Goal: Communication & Community: Ask a question

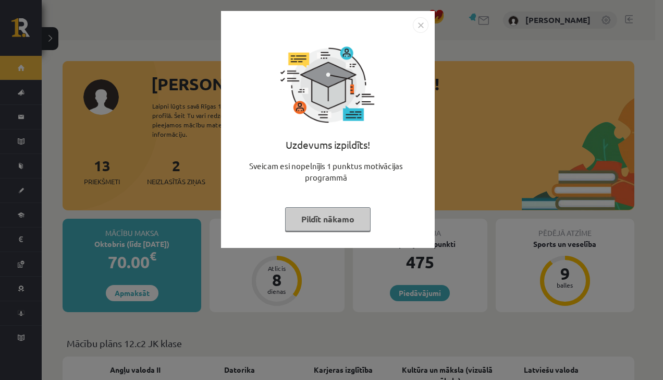
click at [311, 216] on button "Pildīt nākamo" at bounding box center [328, 219] width 86 height 24
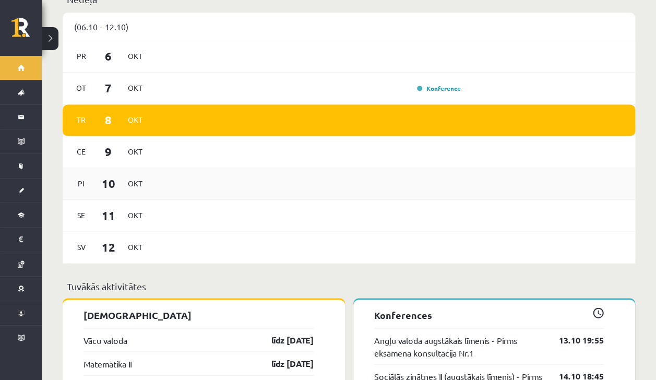
scroll to position [661, 0]
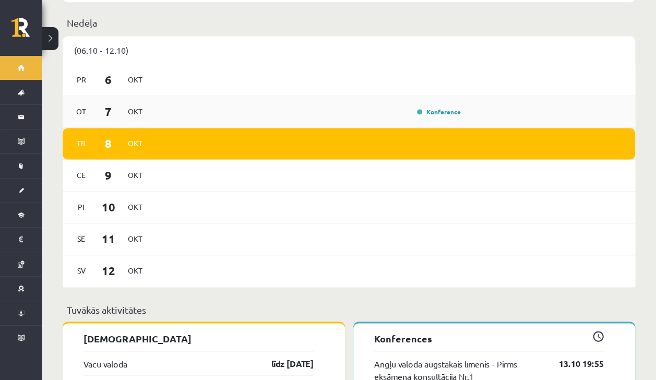
click at [189, 96] on div "Ot 7 Okt Konference" at bounding box center [349, 112] width 572 height 32
click at [433, 111] on div "Ot 7 Okt Konference" at bounding box center [349, 112] width 572 height 32
click at [428, 107] on link "Konference" at bounding box center [439, 111] width 44 height 8
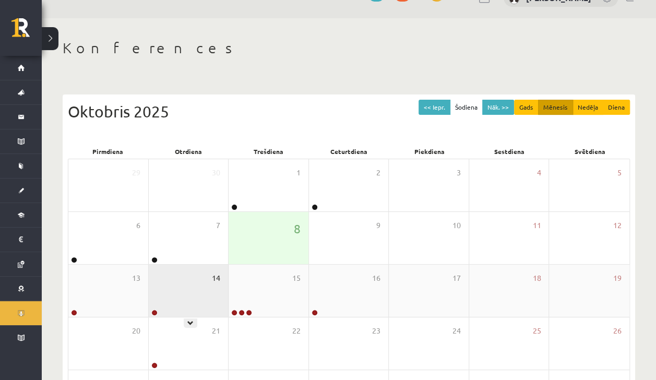
scroll to position [72, 0]
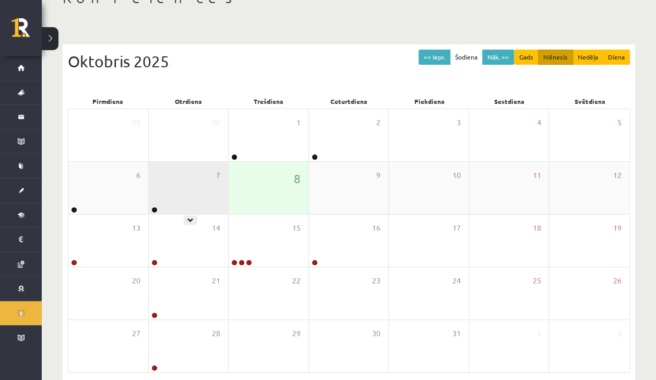
click at [190, 193] on div "7" at bounding box center [189, 188] width 80 height 52
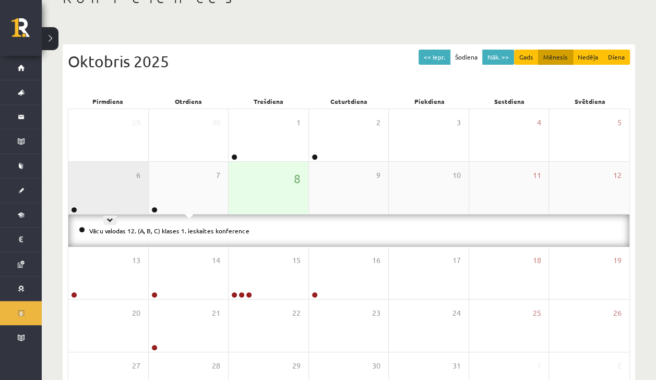
click at [112, 186] on div "6" at bounding box center [108, 188] width 80 height 52
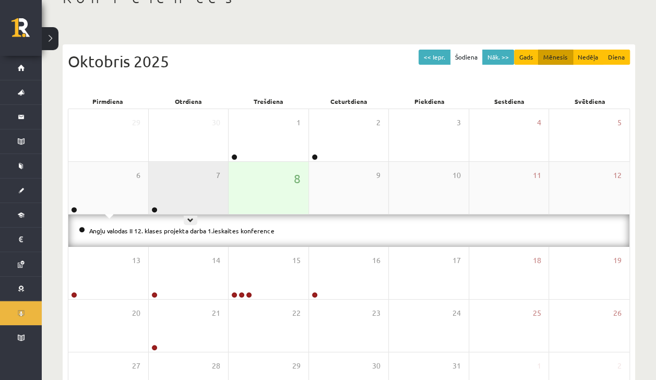
click at [164, 190] on div "7" at bounding box center [189, 188] width 80 height 52
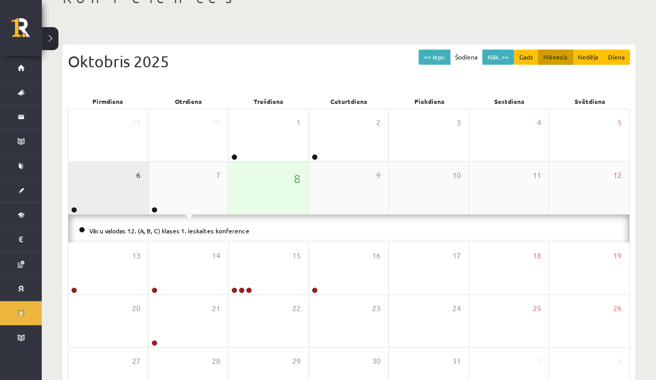
click at [136, 176] on span "6" at bounding box center [138, 175] width 4 height 11
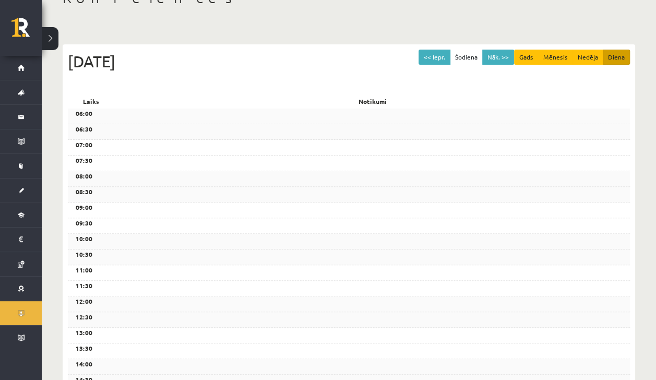
click at [90, 17] on div "Konferences << Iepr. Šodiena Nāk. >> Gads Mēnesis Nedēļa Diena [DATE] Laiks Not…" at bounding box center [349, 315] width 614 height 695
click at [115, 16] on div "Konferences << Iepr. Šodiena Nāk. >> Gads Mēnesis Nedēļa Diena [DATE] Laiks Not…" at bounding box center [349, 315] width 614 height 695
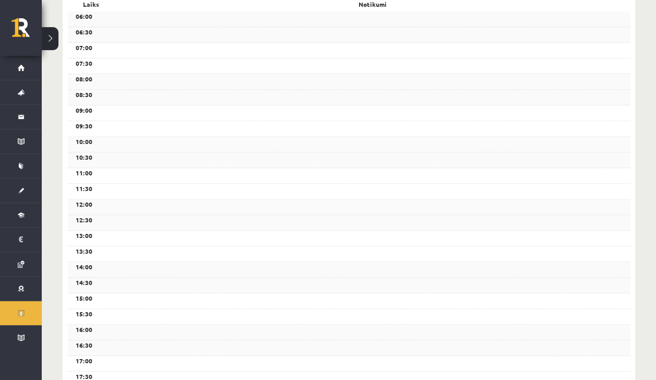
scroll to position [174, 0]
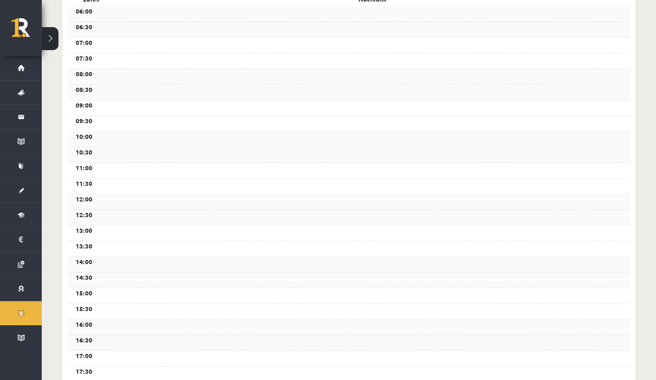
click at [120, 170] on div "11:00" at bounding box center [349, 171] width 562 height 16
click at [15, 115] on link "Ziņojumi 2" at bounding box center [21, 117] width 42 height 24
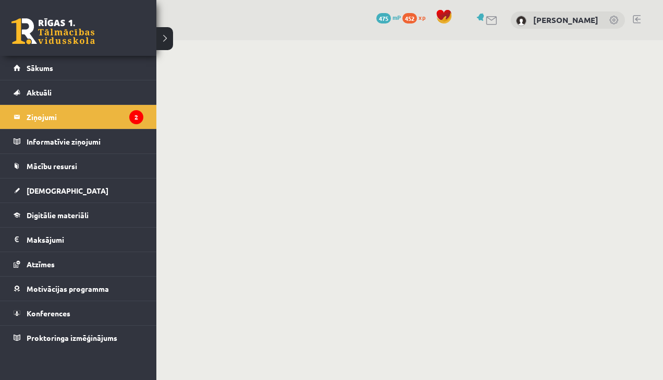
click at [168, 40] on iframe at bounding box center [353, 208] width 622 height 337
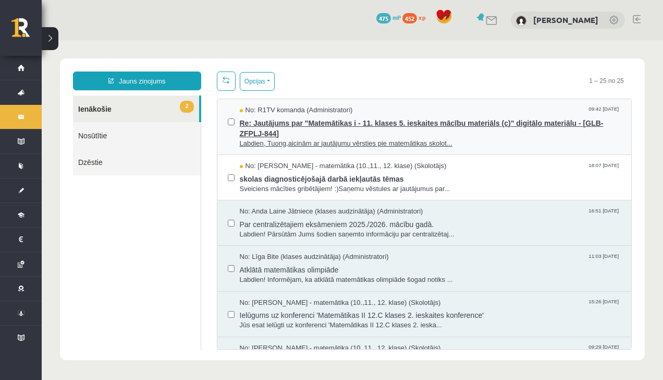
click at [268, 131] on span "Re: Jautājums par "Matemātikas i - 11. klases 5. ieskaites mācību materiāls (c)…" at bounding box center [431, 126] width 382 height 23
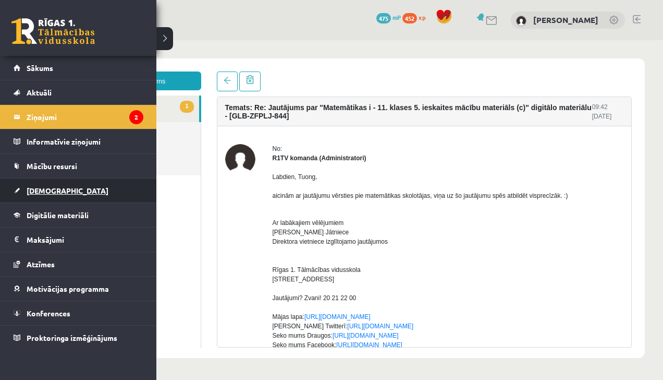
click at [23, 188] on link "[DEMOGRAPHIC_DATA]" at bounding box center [79, 190] width 130 height 24
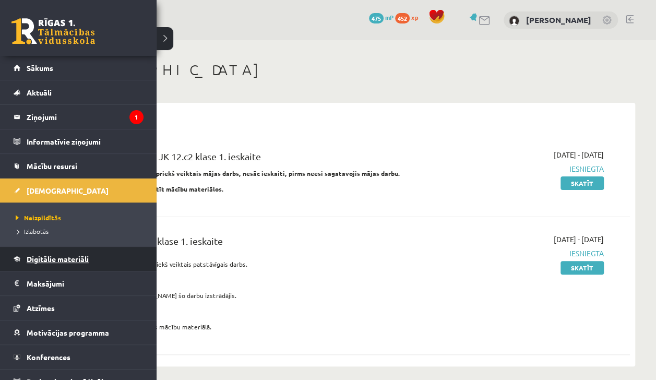
click at [37, 266] on link "Digitālie materiāli" at bounding box center [79, 259] width 130 height 24
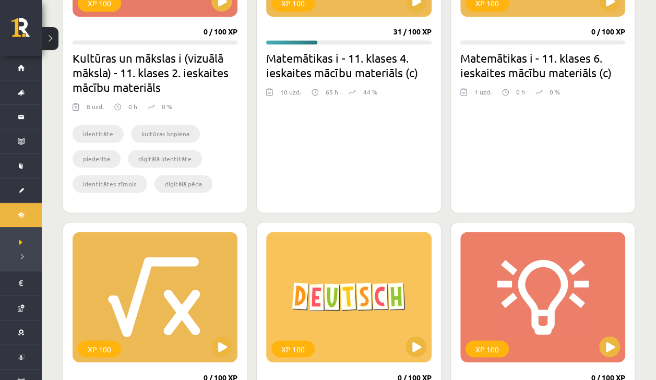
scroll to position [723, 0]
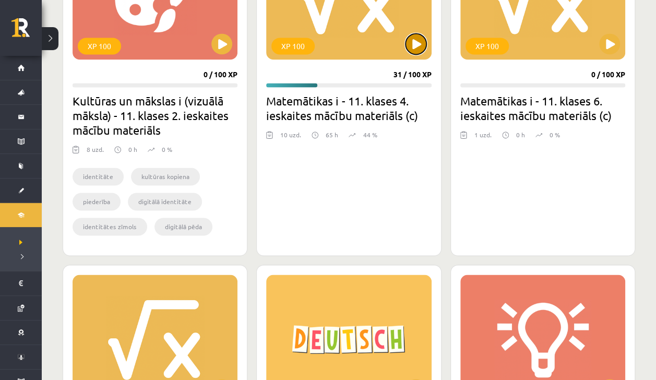
click at [418, 52] on button at bounding box center [415, 43] width 21 height 21
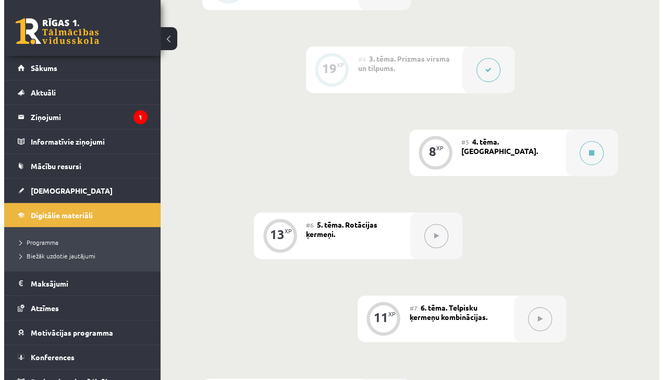
scroll to position [506, 0]
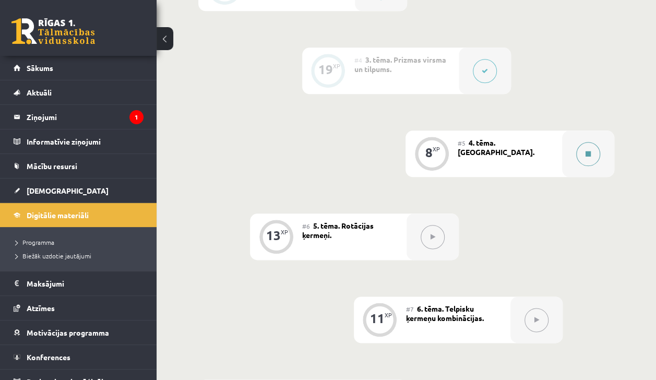
click at [588, 146] on button at bounding box center [588, 154] width 24 height 24
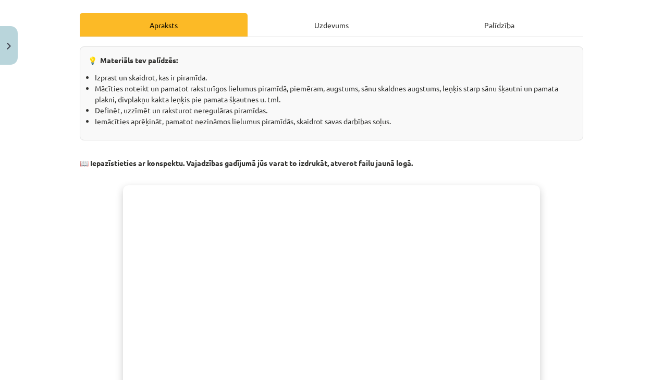
scroll to position [0, 0]
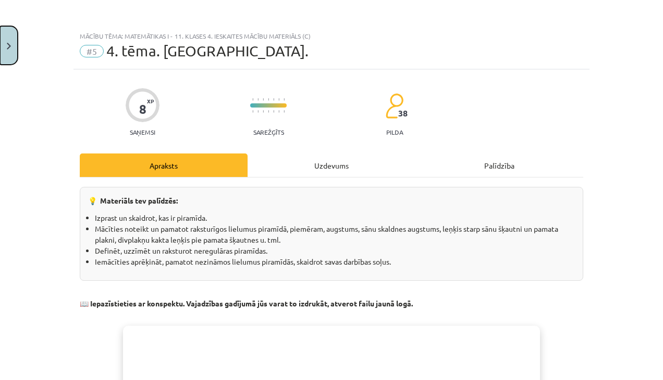
click at [3, 54] on button "Close" at bounding box center [9, 45] width 18 height 39
click at [75, 115] on legend "Ziņojumi 1" at bounding box center [85, 117] width 117 height 24
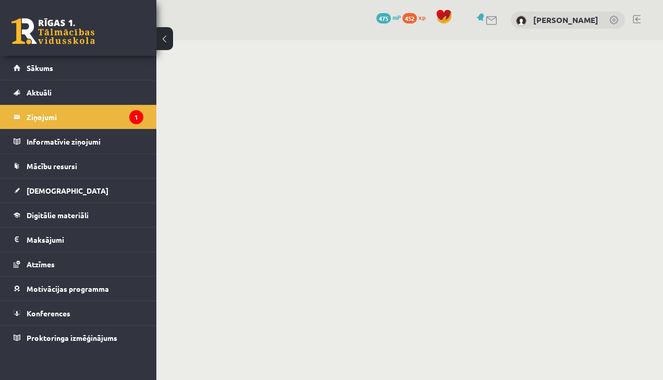
click at [168, 40] on button at bounding box center [164, 38] width 17 height 23
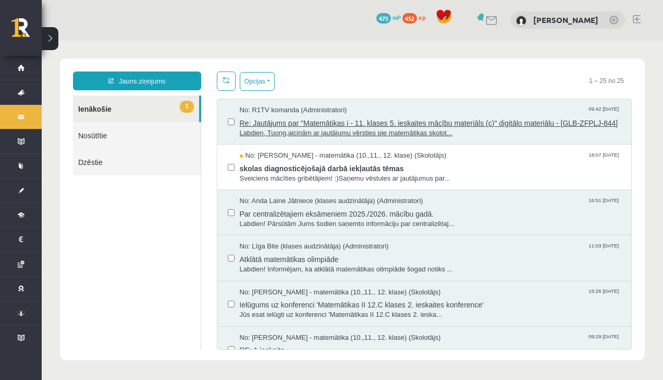
click at [274, 128] on span "Re: Jautājums par "Matemātikas i - 11. klases 5. ieskaites mācību materiāls (c)…" at bounding box center [431, 121] width 382 height 13
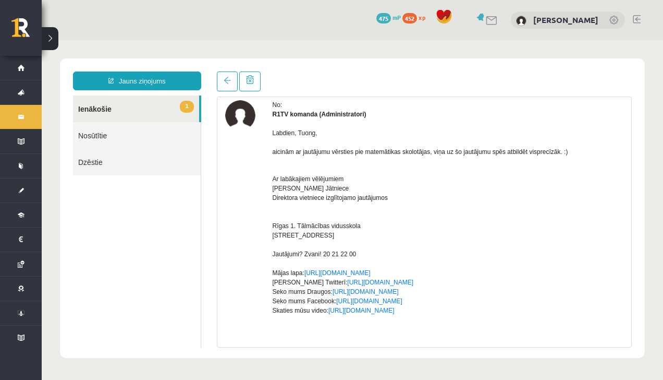
scroll to position [45, 0]
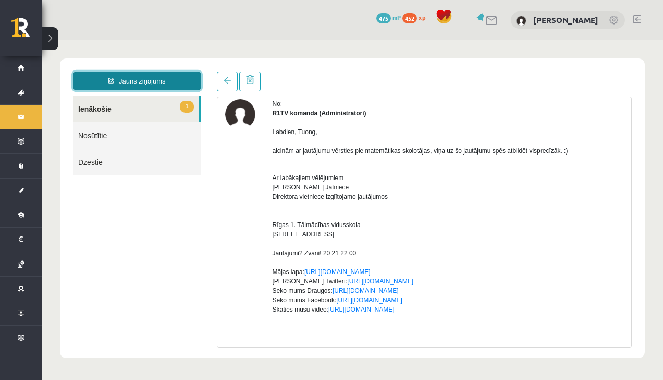
click at [94, 78] on link "Jauns ziņojums" at bounding box center [137, 80] width 128 height 19
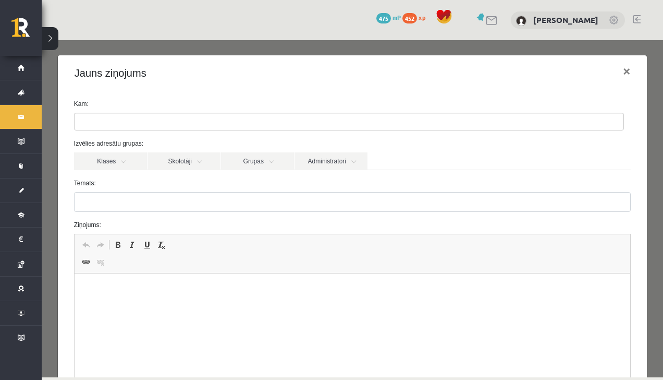
click at [123, 114] on ul at bounding box center [349, 121] width 549 height 17
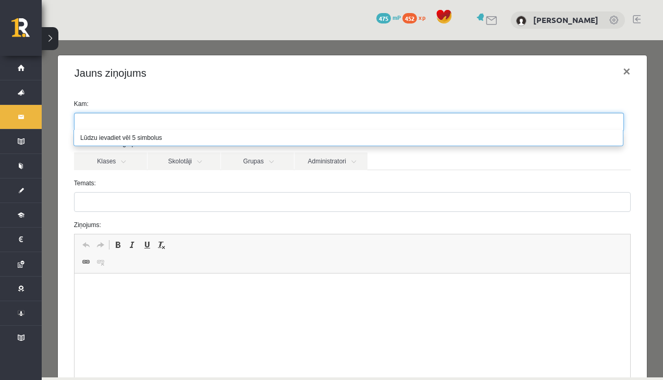
click at [129, 120] on ul at bounding box center [349, 121] width 549 height 17
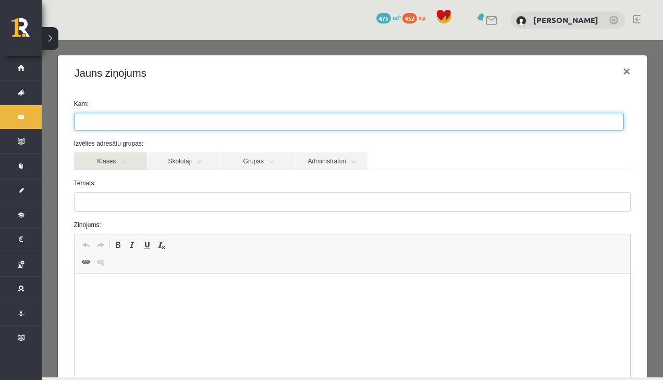
click at [130, 154] on link "Klases" at bounding box center [110, 161] width 73 height 18
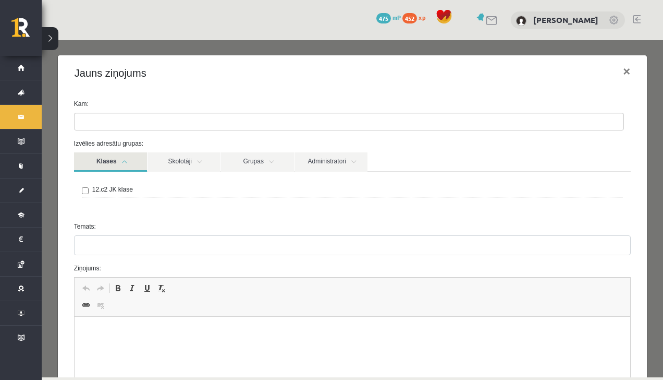
click at [138, 161] on link "Klases" at bounding box center [110, 161] width 73 height 19
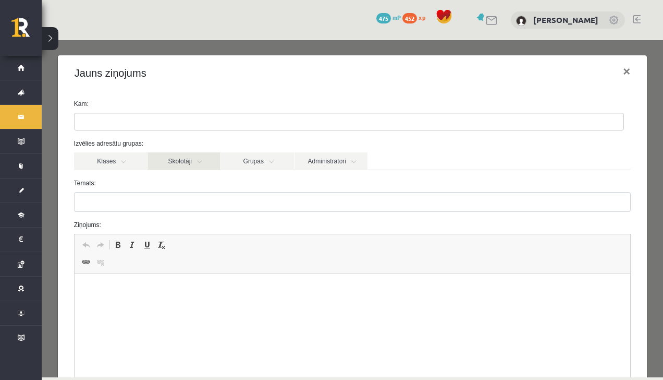
click at [170, 158] on link "Skolotāji" at bounding box center [184, 161] width 73 height 18
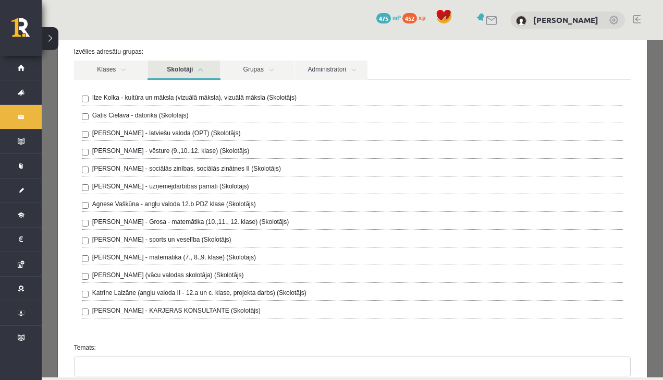
scroll to position [107, 0]
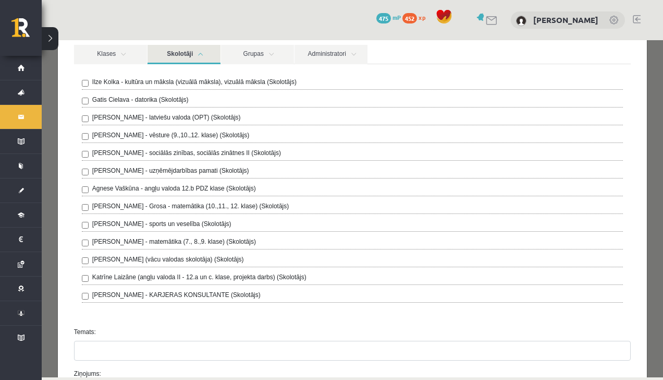
click at [87, 201] on div "[PERSON_NAME] - Grosa - matemātika (10.,11., 12. klase) (Skolotājs)" at bounding box center [352, 207] width 541 height 13
click at [89, 201] on div "[PERSON_NAME] - Grosa - matemātika (10.,11., 12. klase) (Skolotājs)" at bounding box center [352, 207] width 541 height 13
click at [88, 201] on div "[PERSON_NAME] - Grosa - matemātika (10.,11., 12. klase) (Skolotājs)" at bounding box center [352, 207] width 541 height 13
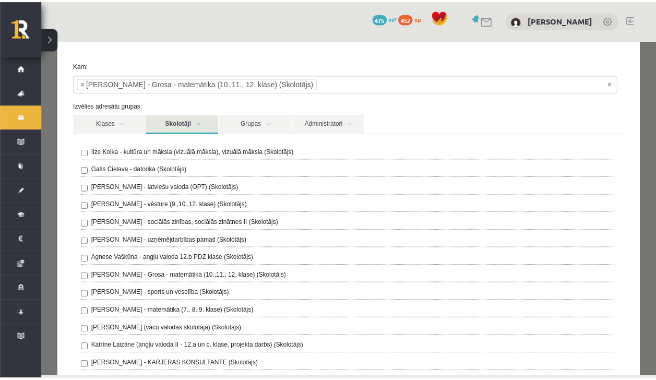
scroll to position [35, 0]
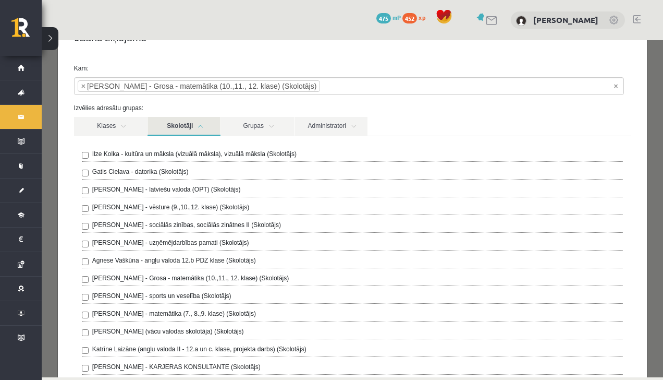
click at [540, 50] on div "Jauns ziņojums ×" at bounding box center [352, 37] width 589 height 35
click at [620, 87] on ul "× × Laima Tukāne - Grosa - matemātika (10.,11., 12. klase) (Skolotājs)" at bounding box center [349, 86] width 549 height 17
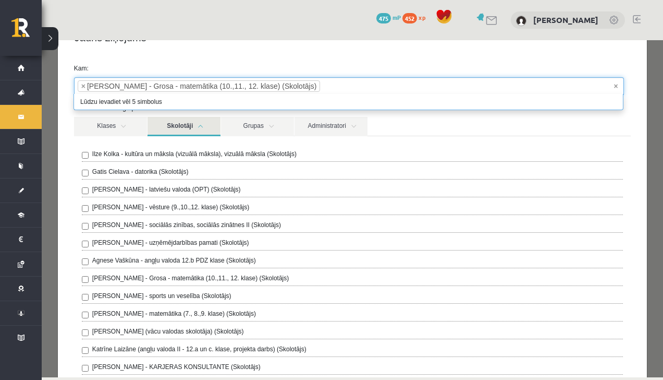
click at [443, 42] on div "Jauns ziņojums ×" at bounding box center [352, 37] width 589 height 35
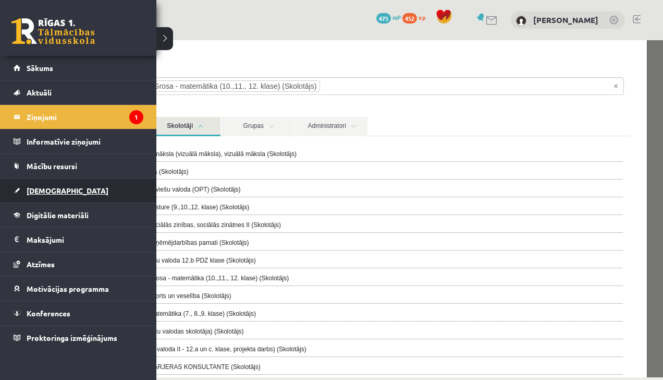
click at [48, 193] on link "[DEMOGRAPHIC_DATA]" at bounding box center [79, 190] width 130 height 24
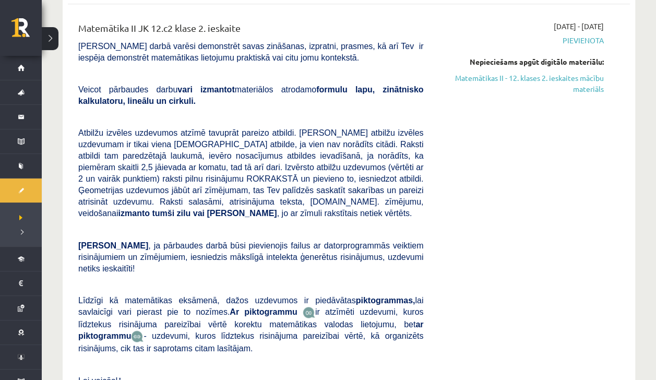
scroll to position [476, 0]
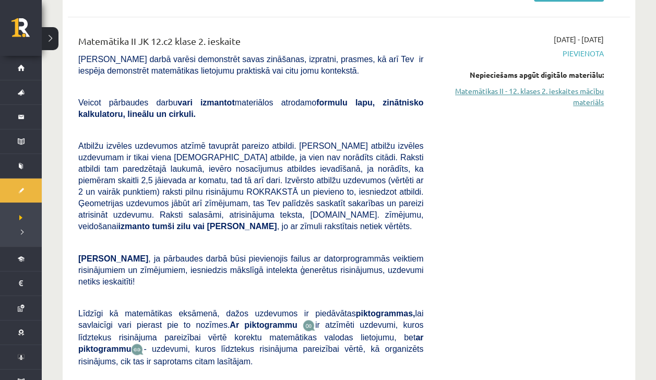
click at [455, 90] on link "Matemātikas II - 12. klases 2. ieskaites mācību materiāls" at bounding box center [521, 97] width 165 height 22
